Goal: Information Seeking & Learning: Find specific fact

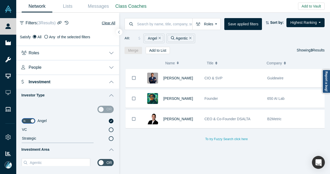
scroll to position [108, 0]
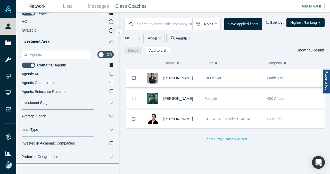
click at [160, 39] on icon "Remove Filter" at bounding box center [160, 38] width 2 height 2
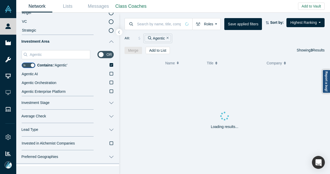
click at [168, 38] on icon "Remove Filter" at bounding box center [168, 38] width 2 height 4
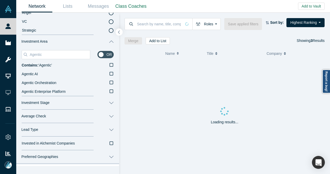
drag, startPoint x: 120, startPoint y: 32, endPoint x: 118, endPoint y: 31, distance: 2.7
click at [120, 32] on icon "button" at bounding box center [119, 32] width 3 height 4
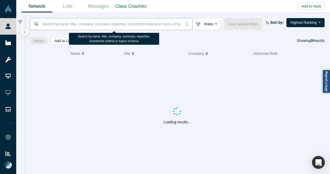
click at [116, 24] on input at bounding box center [112, 24] width 140 height 12
paste input "[PERSON_NAME][EMAIL_ADDRESS][DOMAIN_NAME]"
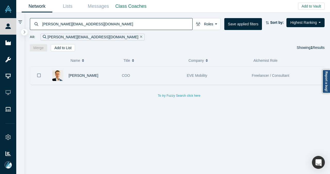
type input "[PERSON_NAME][EMAIL_ADDRESS][DOMAIN_NAME]"
click at [146, 76] on div "COO" at bounding box center [152, 76] width 60 height 18
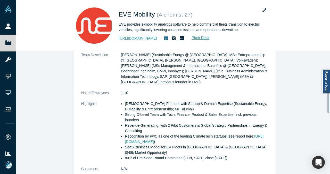
scroll to position [262, 0]
